Goal: Transaction & Acquisition: Register for event/course

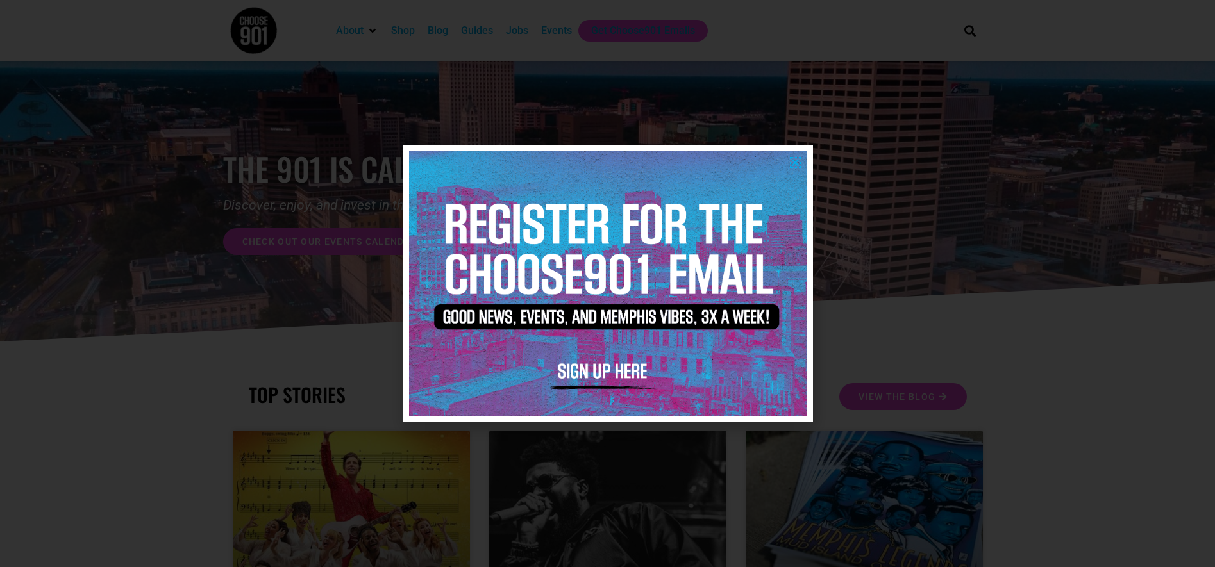
click at [796, 161] on icon "Close" at bounding box center [795, 163] width 10 height 10
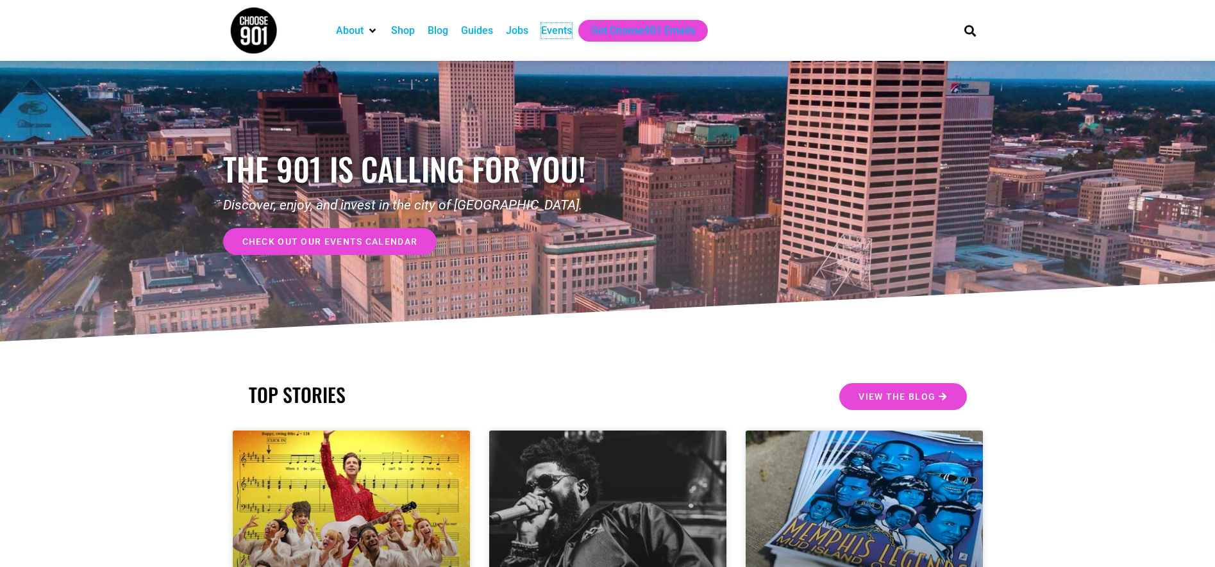
click at [553, 29] on div "Events" at bounding box center [556, 30] width 31 height 15
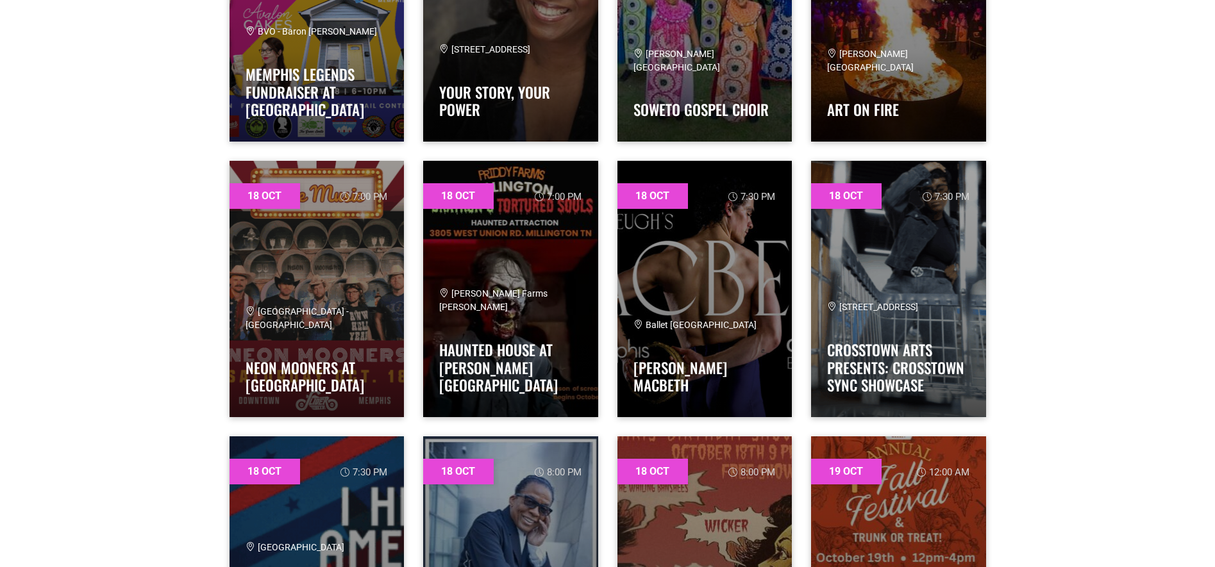
scroll to position [10278, 0]
